Goal: Task Accomplishment & Management: Manage account settings

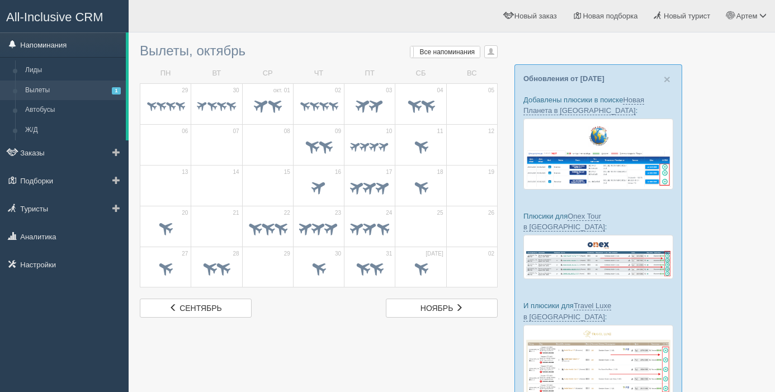
click at [63, 46] on link "Напоминания" at bounding box center [63, 44] width 126 height 25
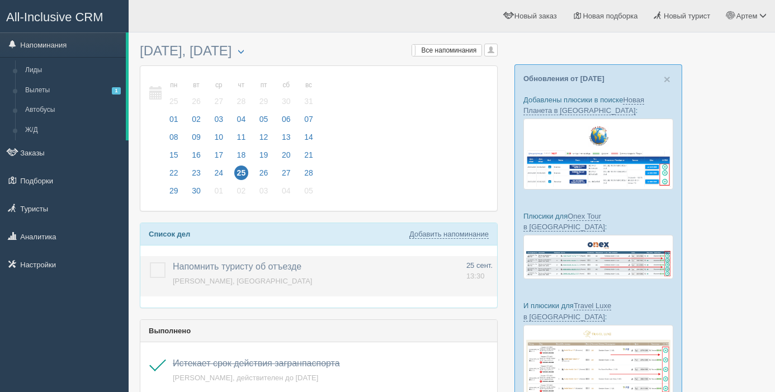
click at [150, 262] on label at bounding box center [150, 262] width 0 height 0
click at [0, 0] on input "checkbox" at bounding box center [0, 0] width 0 height 0
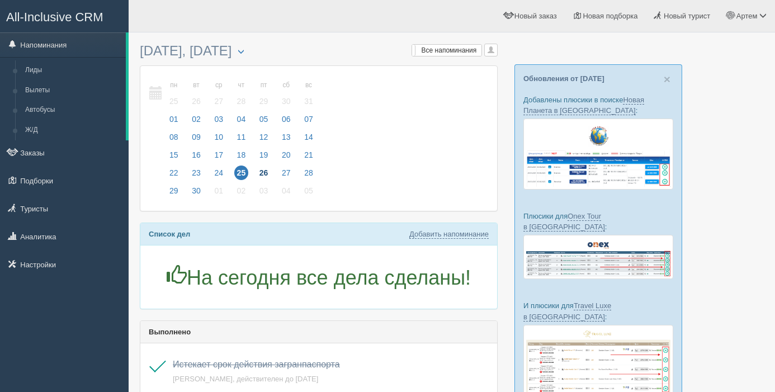
click at [271, 172] on span "26" at bounding box center [264, 173] width 15 height 15
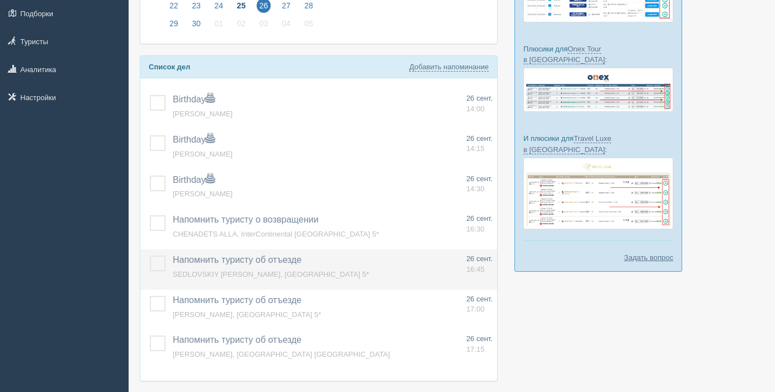
scroll to position [168, 0]
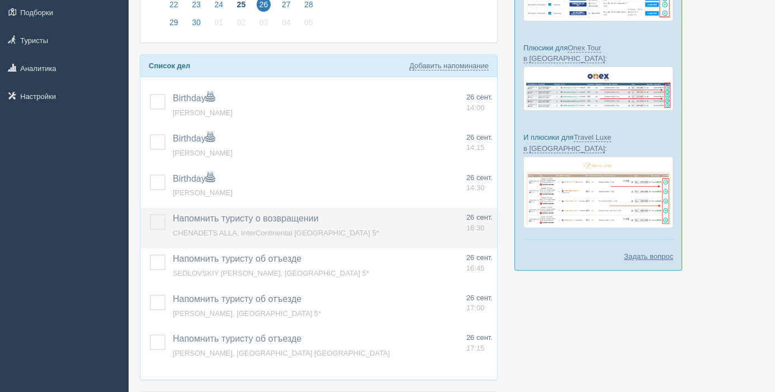
click at [150, 214] on label at bounding box center [150, 214] width 0 height 0
click at [0, 0] on input "checkbox" at bounding box center [0, 0] width 0 height 0
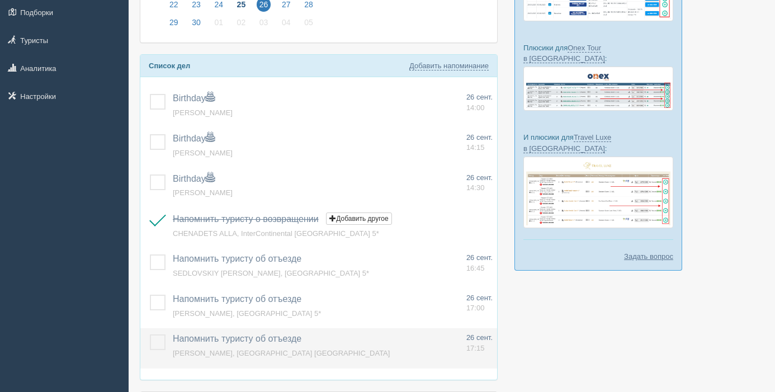
click at [277, 351] on span "[PERSON_NAME], [GEOGRAPHIC_DATA] [GEOGRAPHIC_DATA]" at bounding box center [281, 353] width 217 height 8
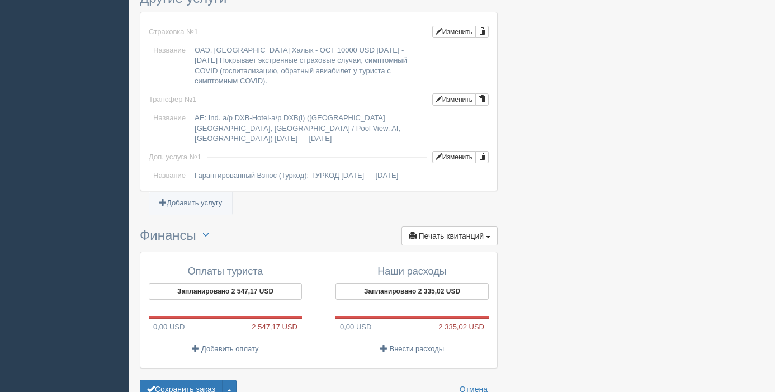
scroll to position [959, 0]
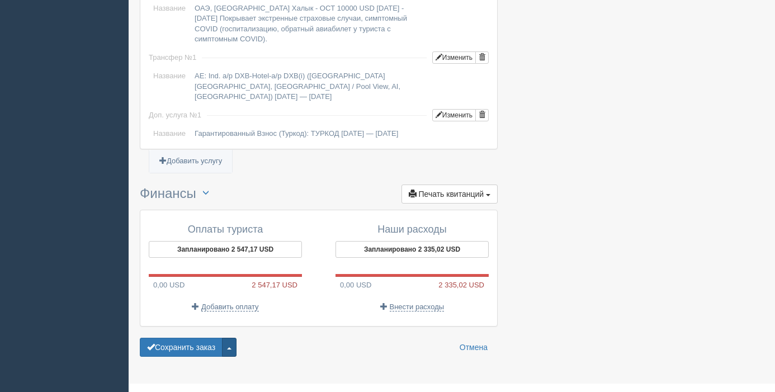
click at [237, 338] on button "button" at bounding box center [229, 347] width 15 height 19
click at [225, 318] on link "Удалить заказ" at bounding box center [188, 327] width 96 height 18
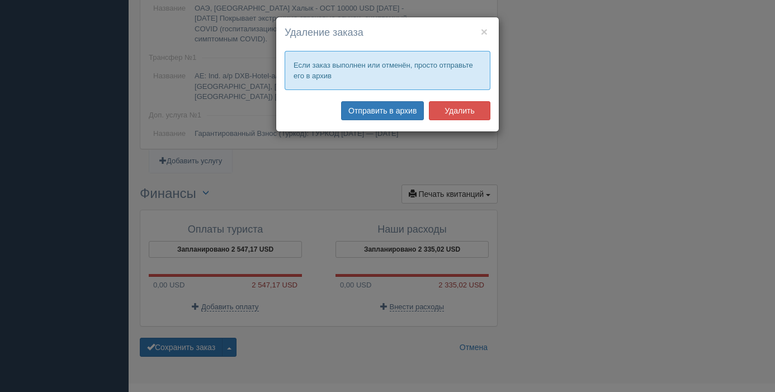
click at [458, 110] on button "Удалить" at bounding box center [460, 110] width 62 height 19
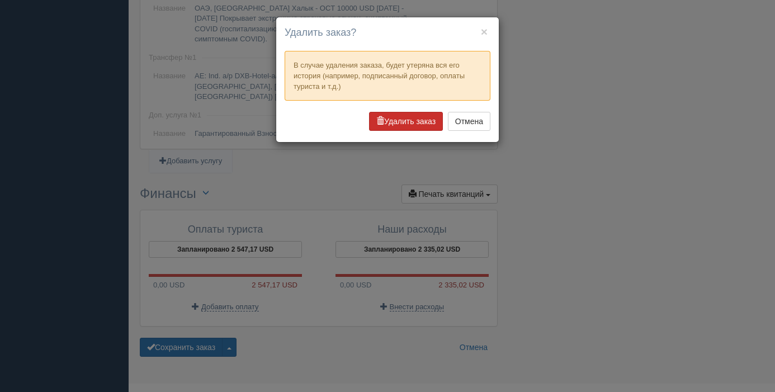
click at [406, 121] on button "Удалить заказ" at bounding box center [406, 121] width 74 height 19
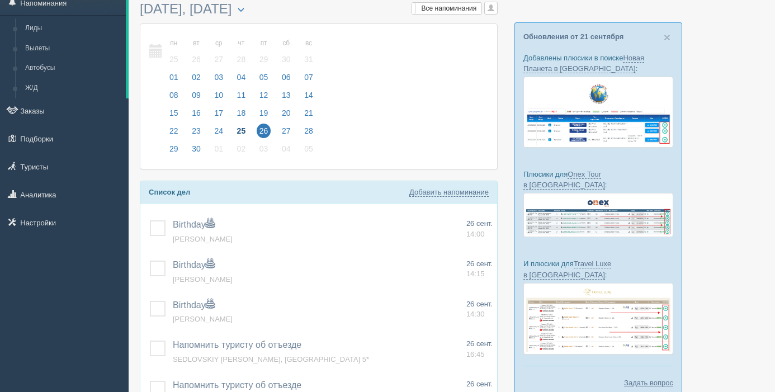
scroll to position [41, 0]
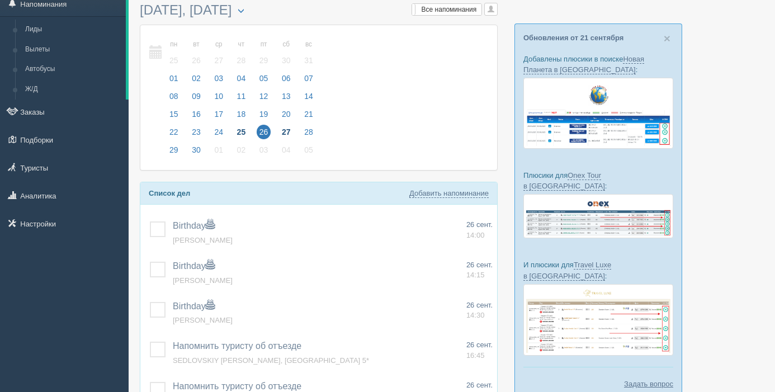
click at [290, 132] on span "27" at bounding box center [286, 132] width 15 height 15
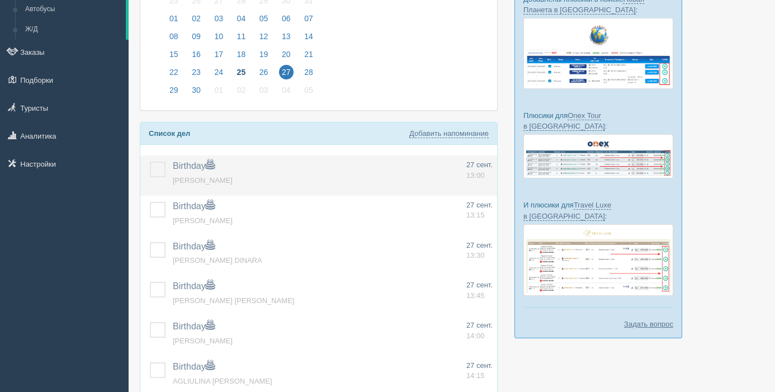
scroll to position [101, 0]
click at [150, 161] on label at bounding box center [150, 161] width 0 height 0
click at [0, 0] on input "checkbox" at bounding box center [0, 0] width 0 height 0
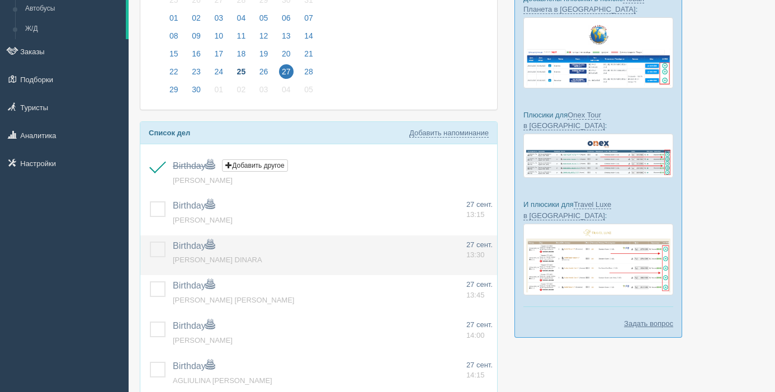
scroll to position [161, 0]
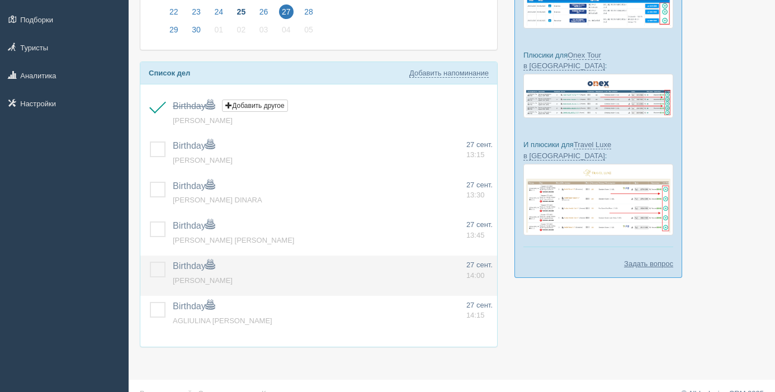
click at [150, 262] on label at bounding box center [150, 262] width 0 height 0
click at [0, 0] on input "checkbox" at bounding box center [0, 0] width 0 height 0
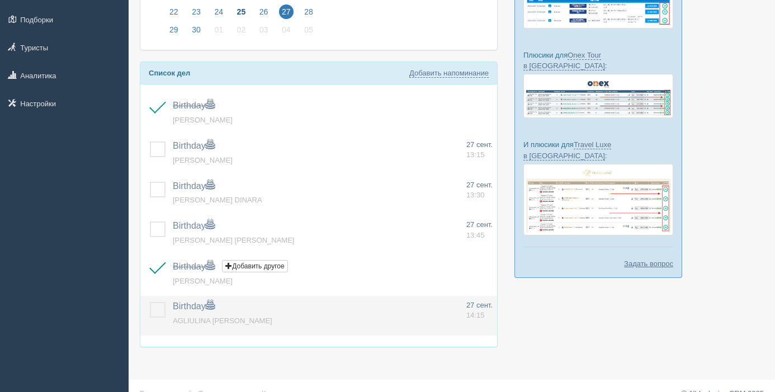
click at [150, 302] on label at bounding box center [150, 302] width 0 height 0
click at [0, 0] on input "checkbox" at bounding box center [0, 0] width 0 height 0
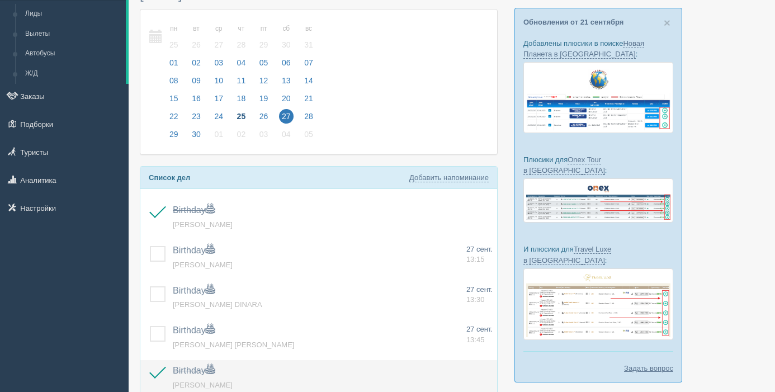
scroll to position [0, 0]
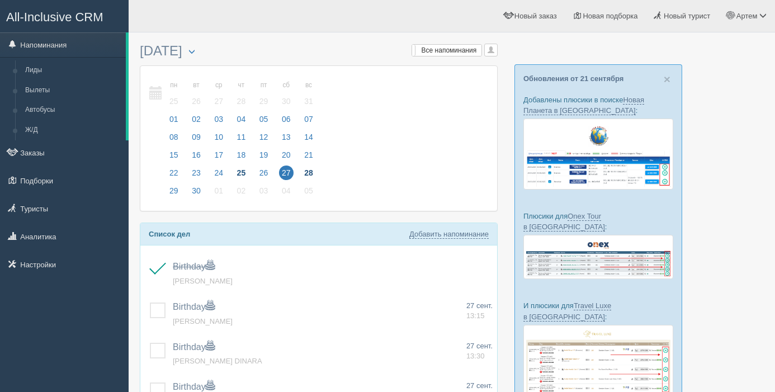
click at [313, 171] on span "28" at bounding box center [309, 173] width 15 height 15
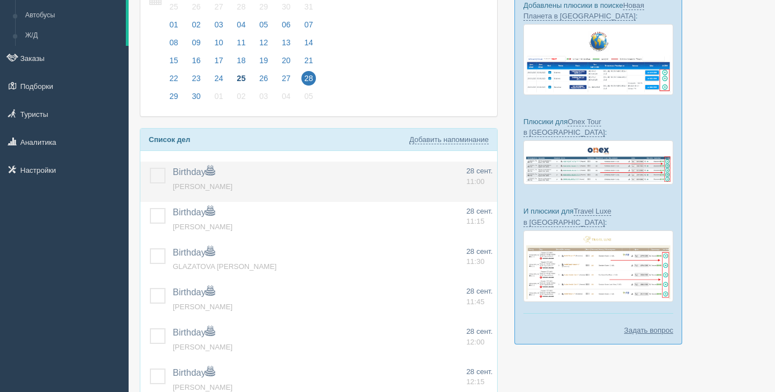
scroll to position [96, 0]
click at [150, 167] on label at bounding box center [150, 167] width 0 height 0
click at [0, 0] on input "checkbox" at bounding box center [0, 0] width 0 height 0
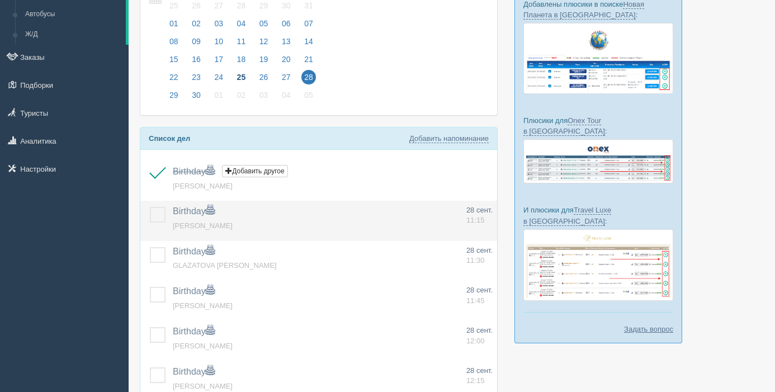
click at [150, 207] on label at bounding box center [150, 207] width 0 height 0
click at [0, 0] on input "checkbox" at bounding box center [0, 0] width 0 height 0
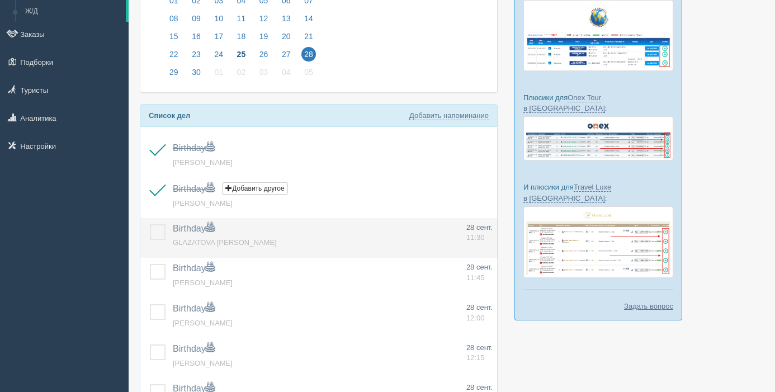
click at [150, 224] on label at bounding box center [150, 224] width 0 height 0
click at [0, 0] on input "checkbox" at bounding box center [0, 0] width 0 height 0
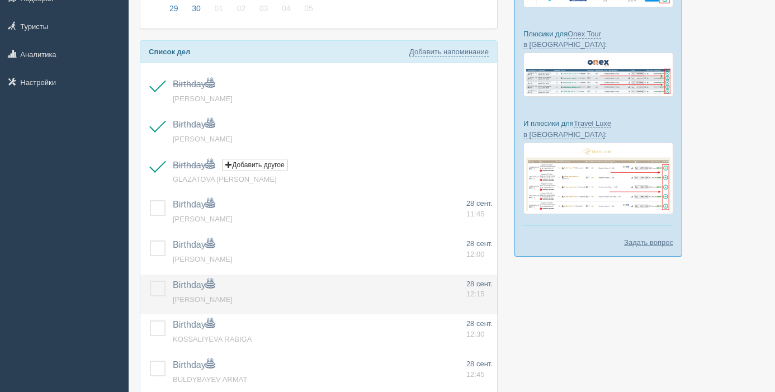
scroll to position [189, 0]
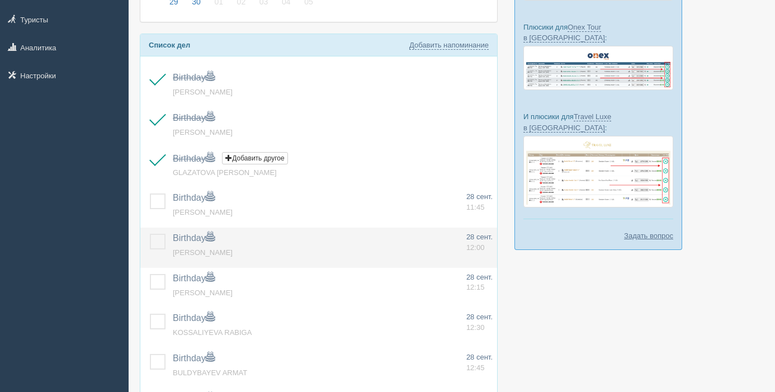
click at [150, 234] on label at bounding box center [150, 234] width 0 height 0
click at [0, 0] on input "checkbox" at bounding box center [0, 0] width 0 height 0
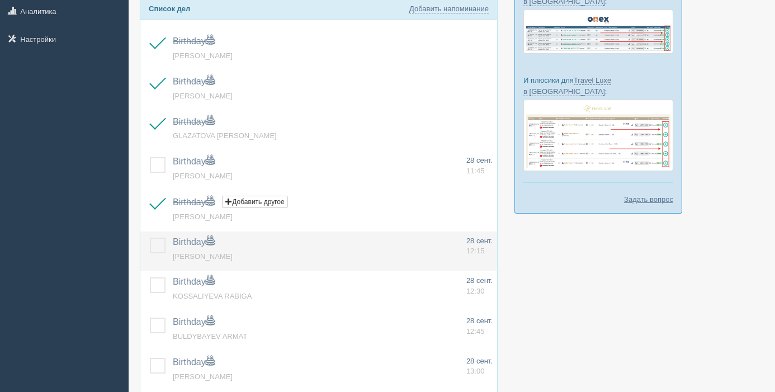
scroll to position [229, 0]
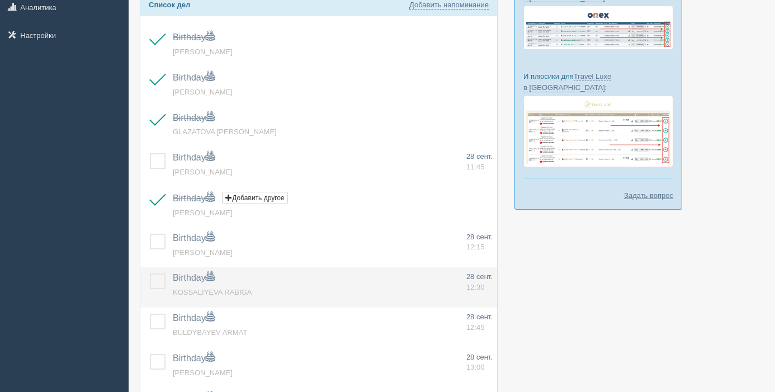
drag, startPoint x: 157, startPoint y: 240, endPoint x: 152, endPoint y: 267, distance: 28.0
click at [150, 234] on label at bounding box center [150, 234] width 0 height 0
click at [0, 0] on input "checkbox" at bounding box center [0, 0] width 0 height 0
click at [150, 274] on label at bounding box center [150, 274] width 0 height 0
click at [0, 0] on input "checkbox" at bounding box center [0, 0] width 0 height 0
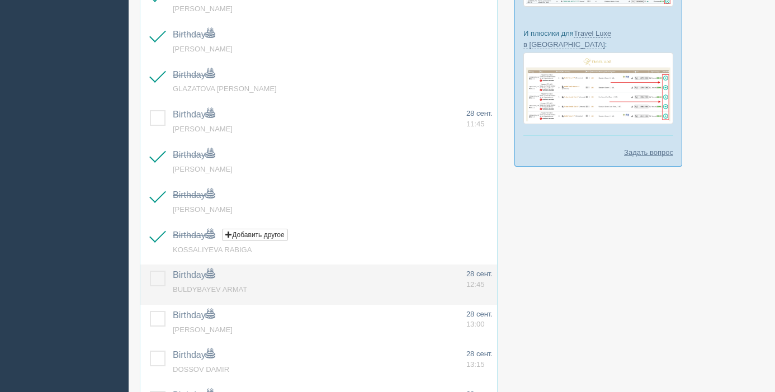
click at [150, 271] on label at bounding box center [150, 271] width 0 height 0
click at [0, 0] on input "checkbox" at bounding box center [0, 0] width 0 height 0
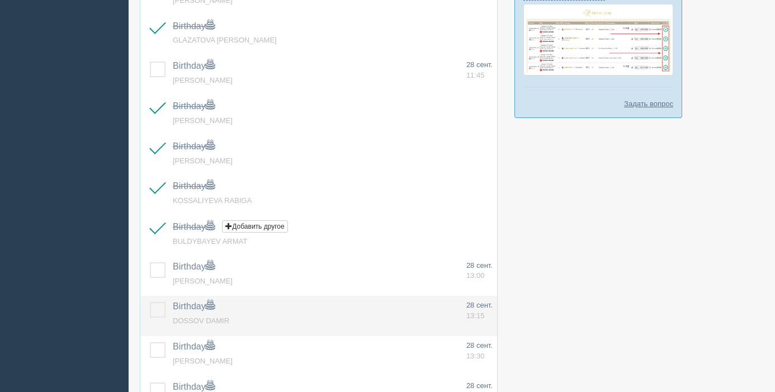
scroll to position [326, 0]
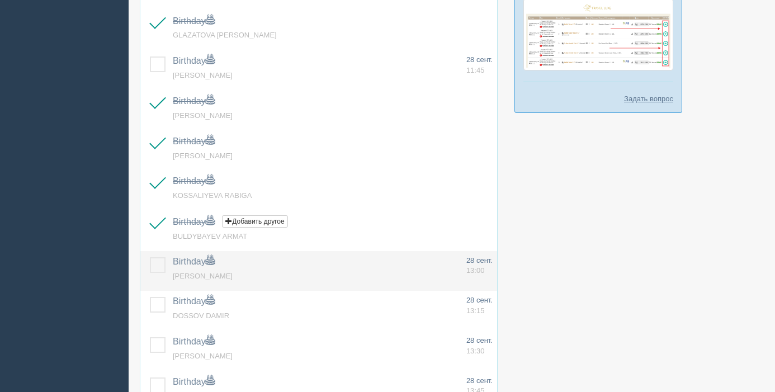
click at [150, 257] on label at bounding box center [150, 257] width 0 height 0
click at [0, 0] on input "checkbox" at bounding box center [0, 0] width 0 height 0
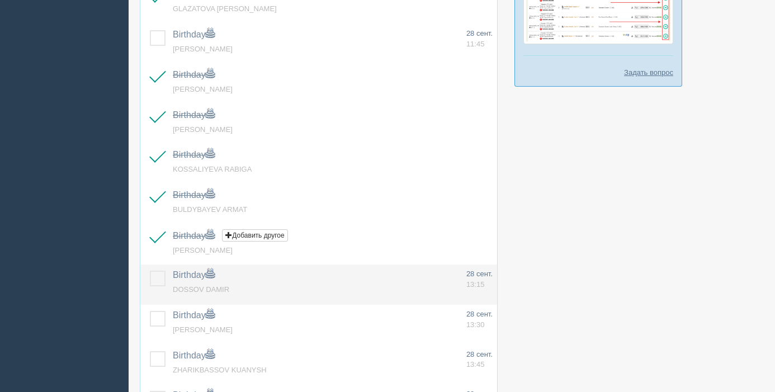
click at [156, 270] on td at bounding box center [154, 285] width 28 height 40
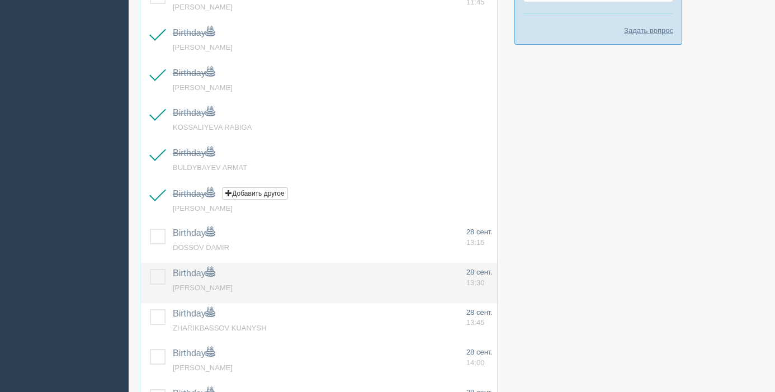
drag, startPoint x: 158, startPoint y: 275, endPoint x: 154, endPoint y: 297, distance: 22.2
click at [150, 269] on label at bounding box center [150, 269] width 0 height 0
click at [0, 0] on input "checkbox" at bounding box center [0, 0] width 0 height 0
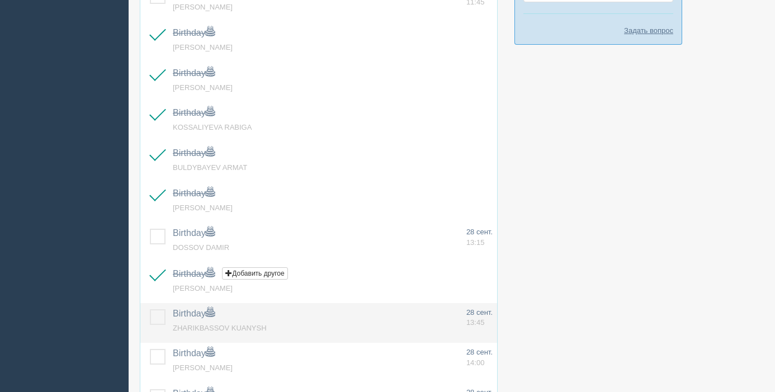
click at [150, 309] on label at bounding box center [150, 309] width 0 height 0
click at [0, 0] on input "checkbox" at bounding box center [0, 0] width 0 height 0
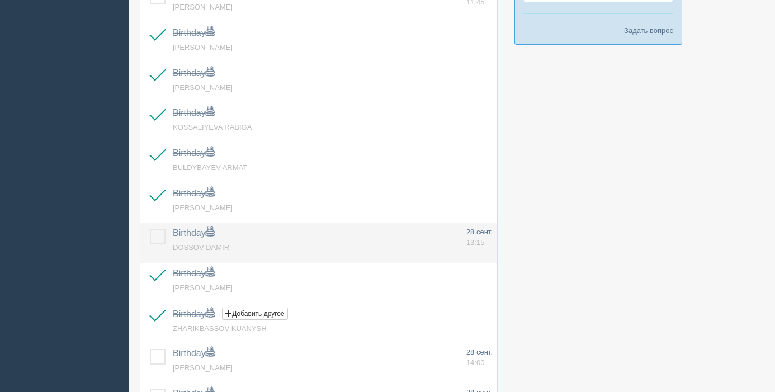
click at [150, 229] on label at bounding box center [150, 229] width 0 height 0
click at [0, 0] on input "checkbox" at bounding box center [0, 0] width 0 height 0
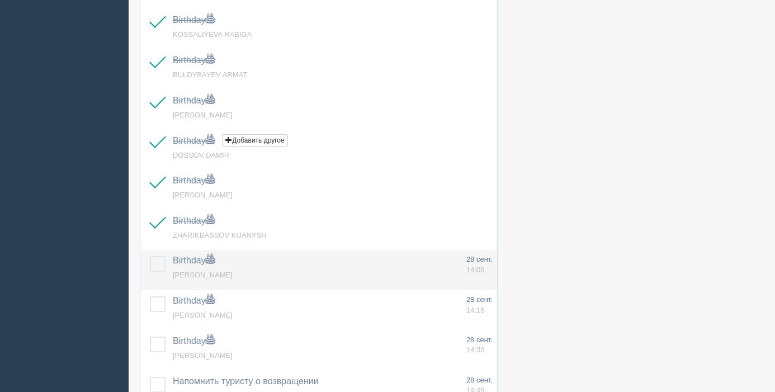
scroll to position [491, 0]
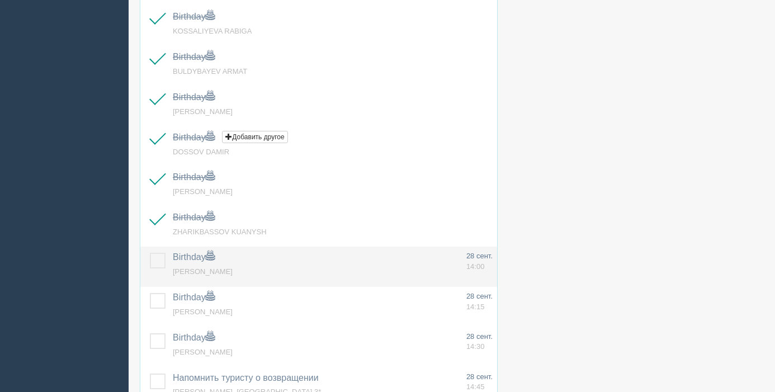
click at [150, 253] on label at bounding box center [150, 253] width 0 height 0
click at [0, 0] on input "checkbox" at bounding box center [0, 0] width 0 height 0
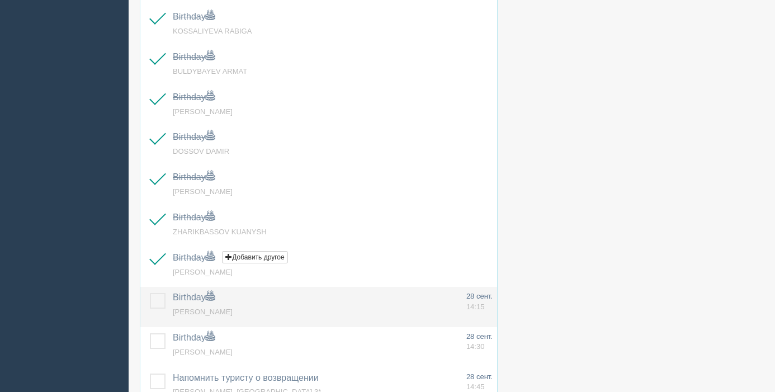
click at [150, 293] on label at bounding box center [150, 293] width 0 height 0
click at [0, 0] on input "checkbox" at bounding box center [0, 0] width 0 height 0
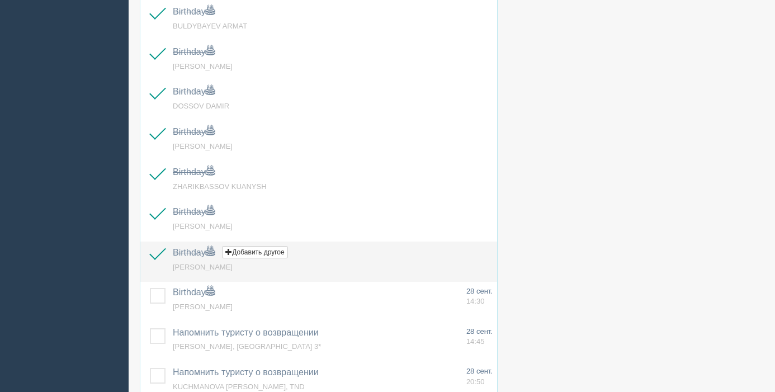
scroll to position [542, 0]
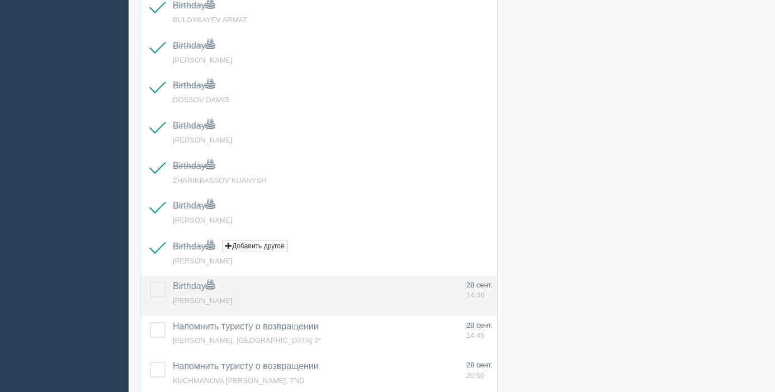
click at [150, 282] on label at bounding box center [150, 282] width 0 height 0
click at [0, 0] on input "checkbox" at bounding box center [0, 0] width 0 height 0
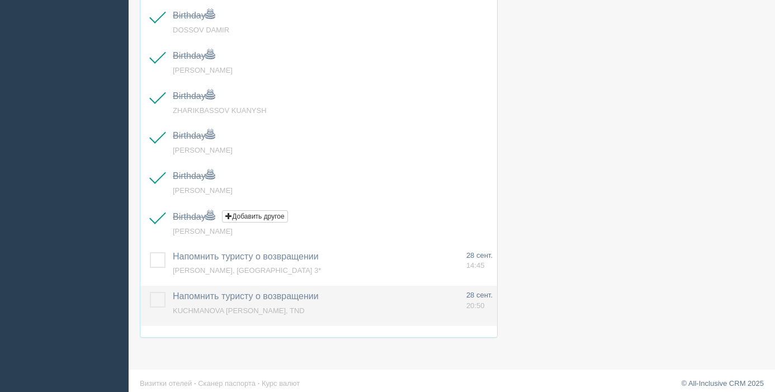
scroll to position [620, 0]
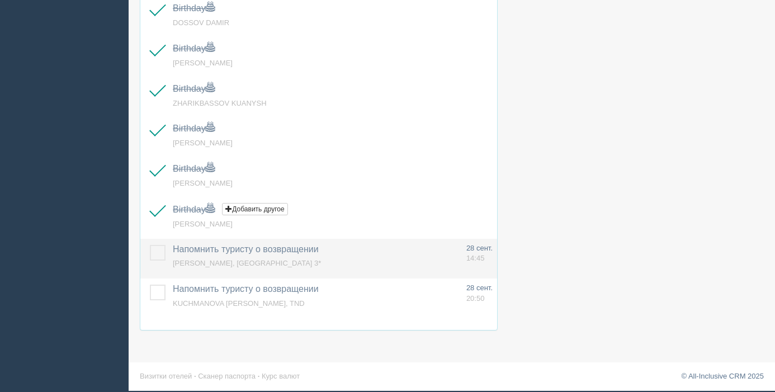
click at [149, 250] on td at bounding box center [154, 259] width 28 height 40
drag, startPoint x: 161, startPoint y: 291, endPoint x: 156, endPoint y: 266, distance: 26.1
click at [150, 285] on label at bounding box center [150, 285] width 0 height 0
click at [0, 0] on input "checkbox" at bounding box center [0, 0] width 0 height 0
click at [150, 245] on label at bounding box center [150, 245] width 0 height 0
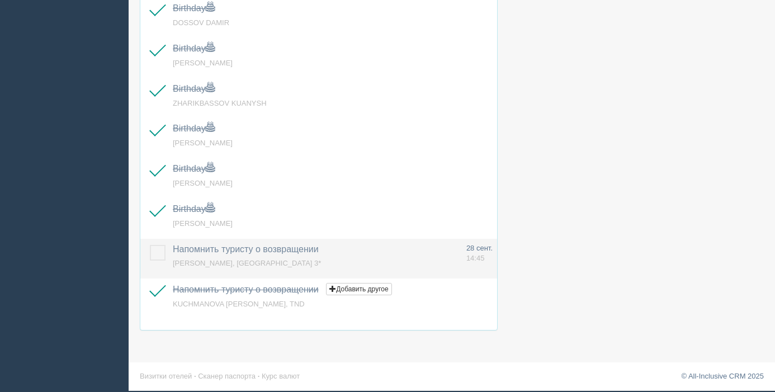
click at [0, 0] on input "checkbox" at bounding box center [0, 0] width 0 height 0
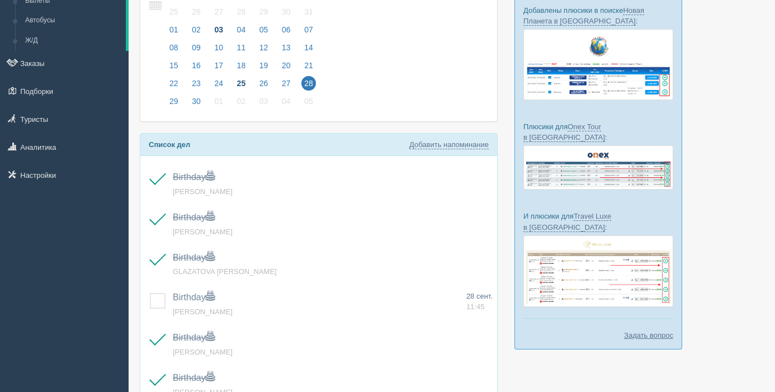
scroll to position [0, 0]
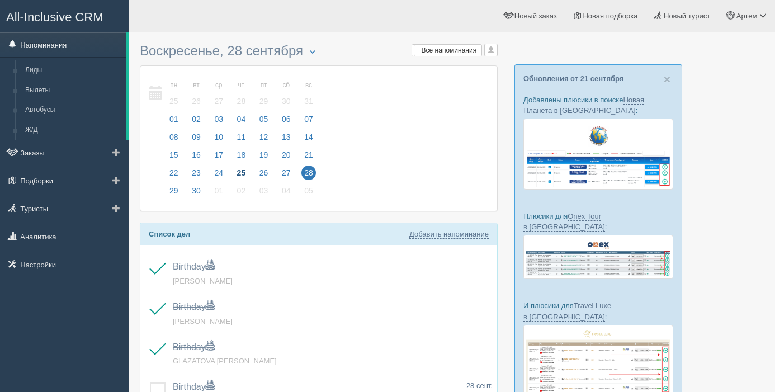
click at [55, 49] on link "Напоминания" at bounding box center [63, 44] width 126 height 25
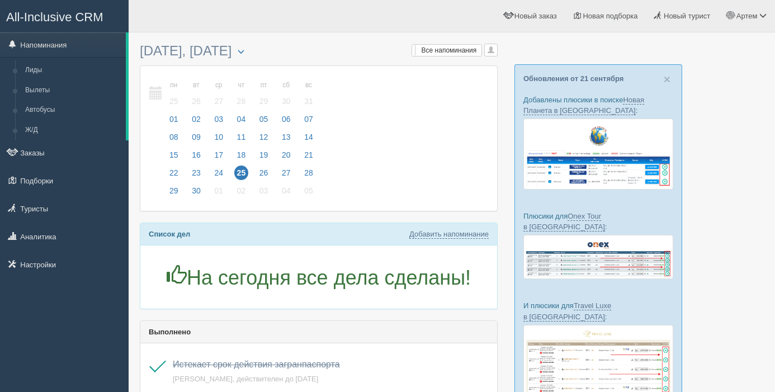
click at [665, 81] on span "×" at bounding box center [667, 79] width 7 height 13
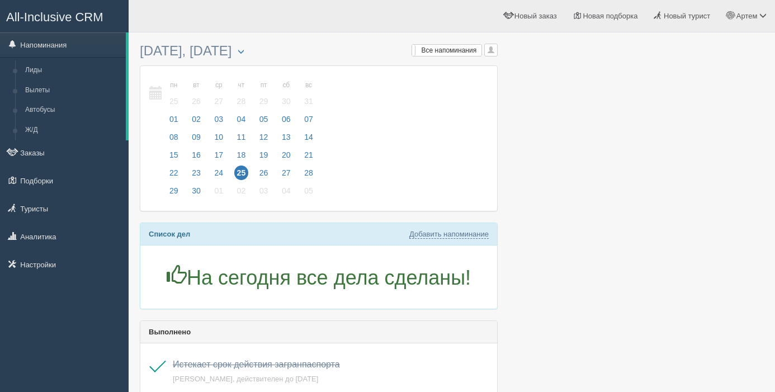
drag, startPoint x: 150, startPoint y: 235, endPoint x: 486, endPoint y: 296, distance: 341.1
click at [488, 298] on div "Список дел Добавить напоминание На сегодня все дела сделаны!" at bounding box center [319, 266] width 358 height 87
